Goal: Find specific page/section: Find specific page/section

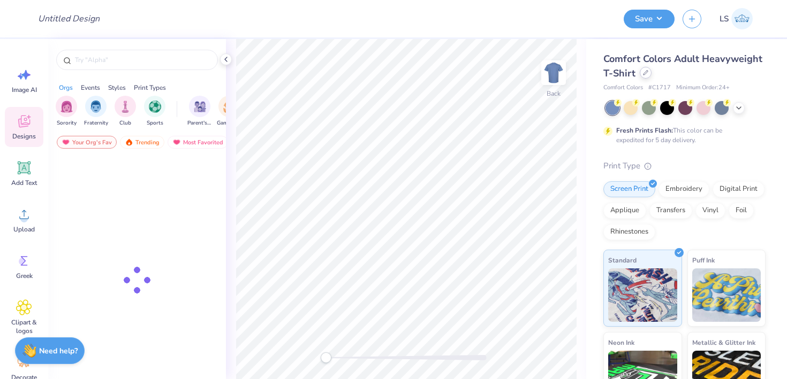
click at [644, 72] on icon at bounding box center [645, 72] width 5 height 5
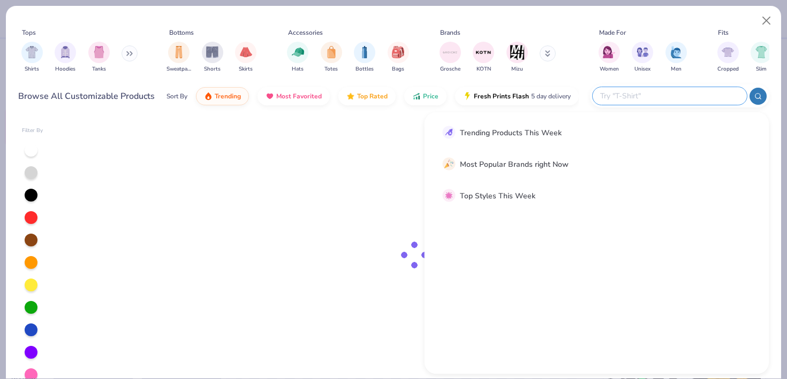
click at [680, 99] on input "text" at bounding box center [669, 96] width 140 height 12
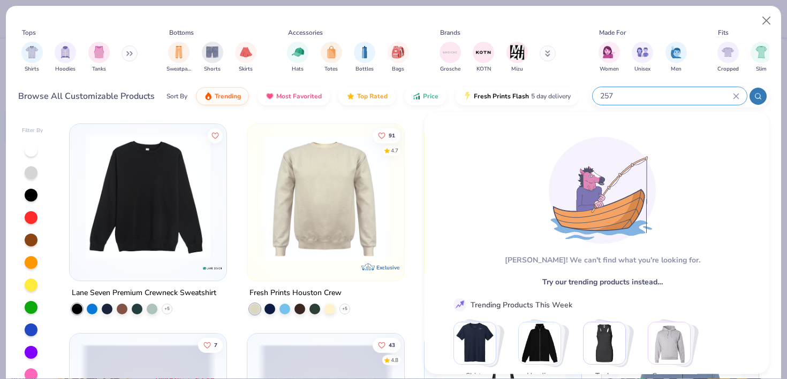
click at [677, 98] on input "257" at bounding box center [666, 96] width 134 height 12
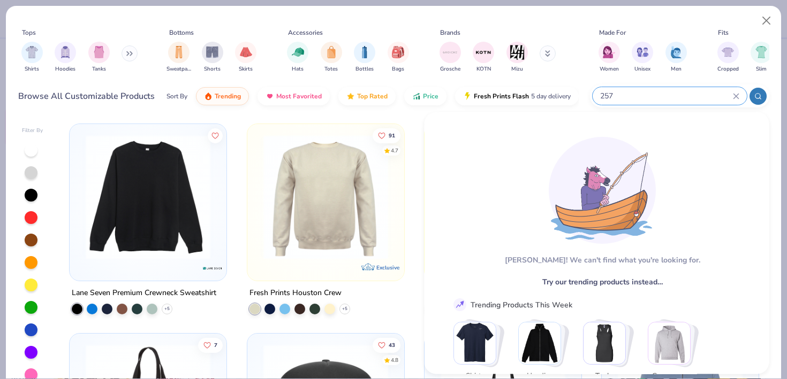
click at [677, 98] on input "257" at bounding box center [666, 96] width 134 height 12
type input "2"
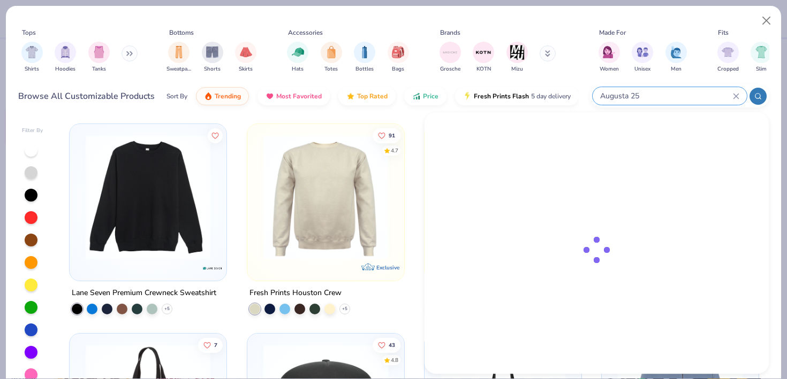
type input "Augusta 257"
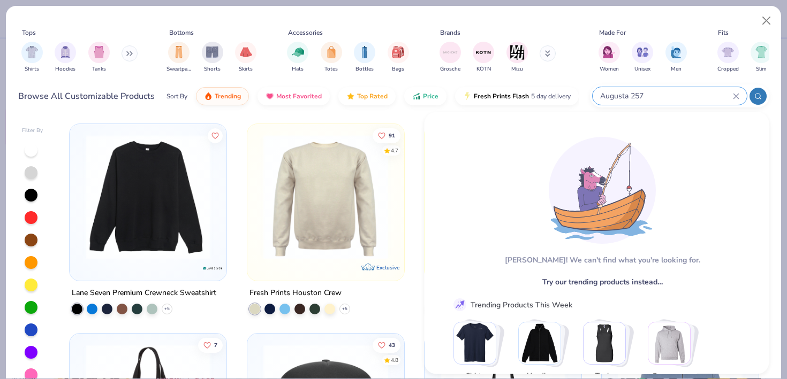
click at [734, 95] on icon at bounding box center [735, 96] width 5 height 5
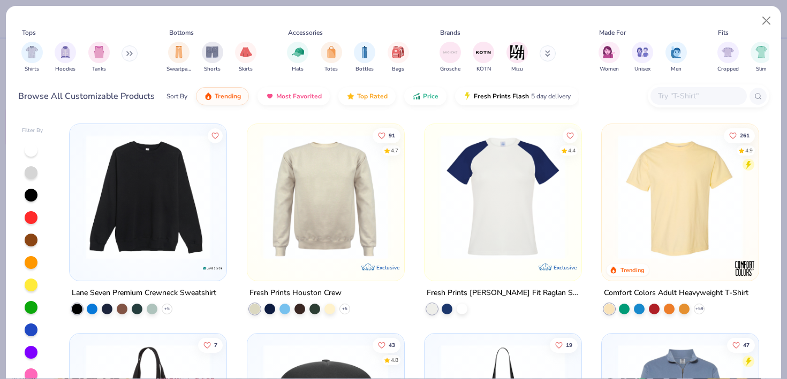
click at [706, 98] on input "text" at bounding box center [698, 96] width 82 height 12
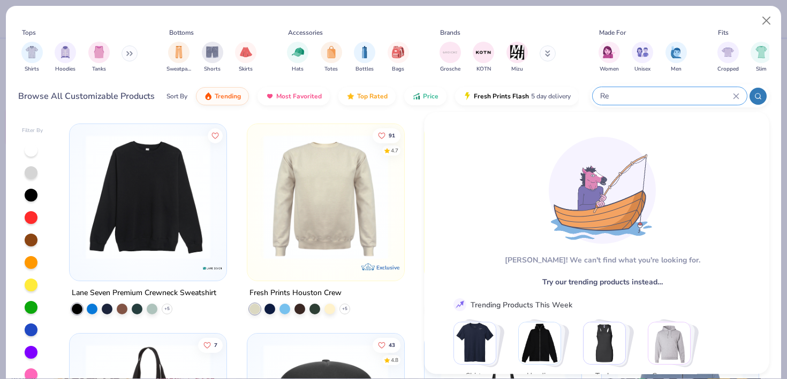
type input "R"
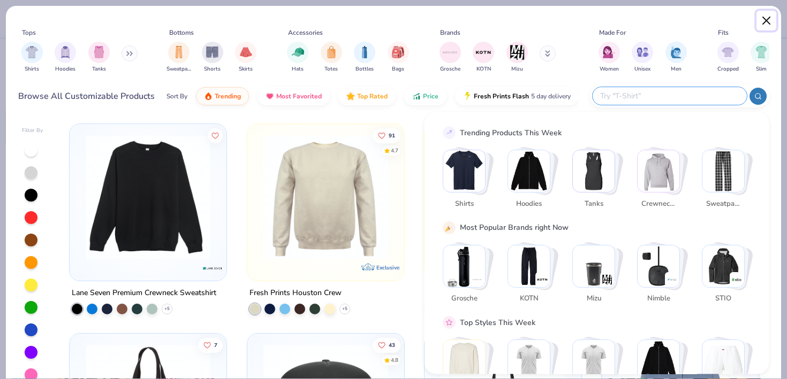
click at [764, 15] on button "Close" at bounding box center [766, 21] width 20 height 20
